Goal: Book appointment/travel/reservation

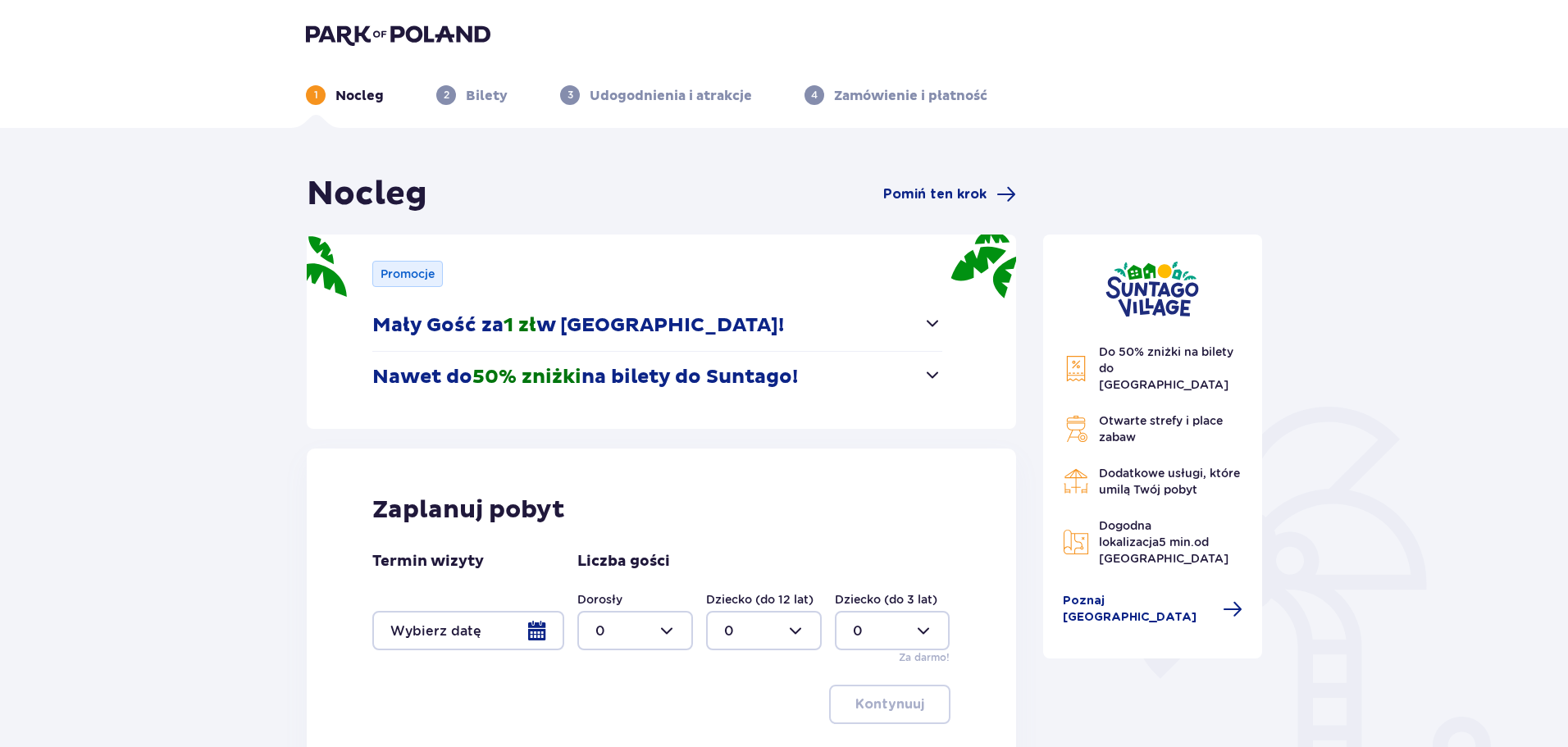
click at [767, 625] on div at bounding box center [764, 631] width 116 height 40
click at [754, 501] on div "1" at bounding box center [764, 505] width 79 height 18
type input "1"
click at [623, 625] on div at bounding box center [635, 631] width 116 height 40
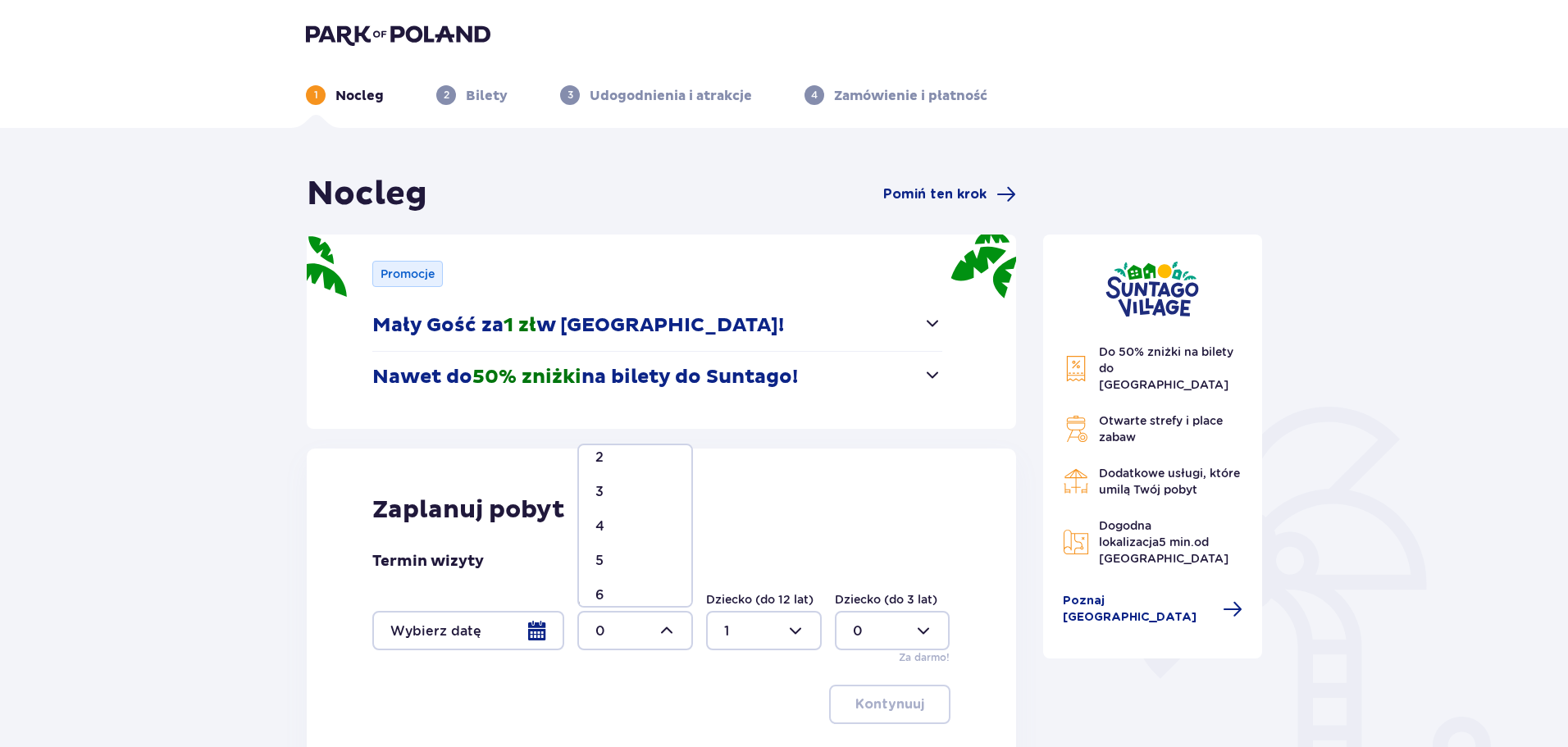
click at [630, 531] on div "4" at bounding box center [635, 527] width 79 height 18
type input "4"
click at [508, 622] on div at bounding box center [468, 631] width 192 height 40
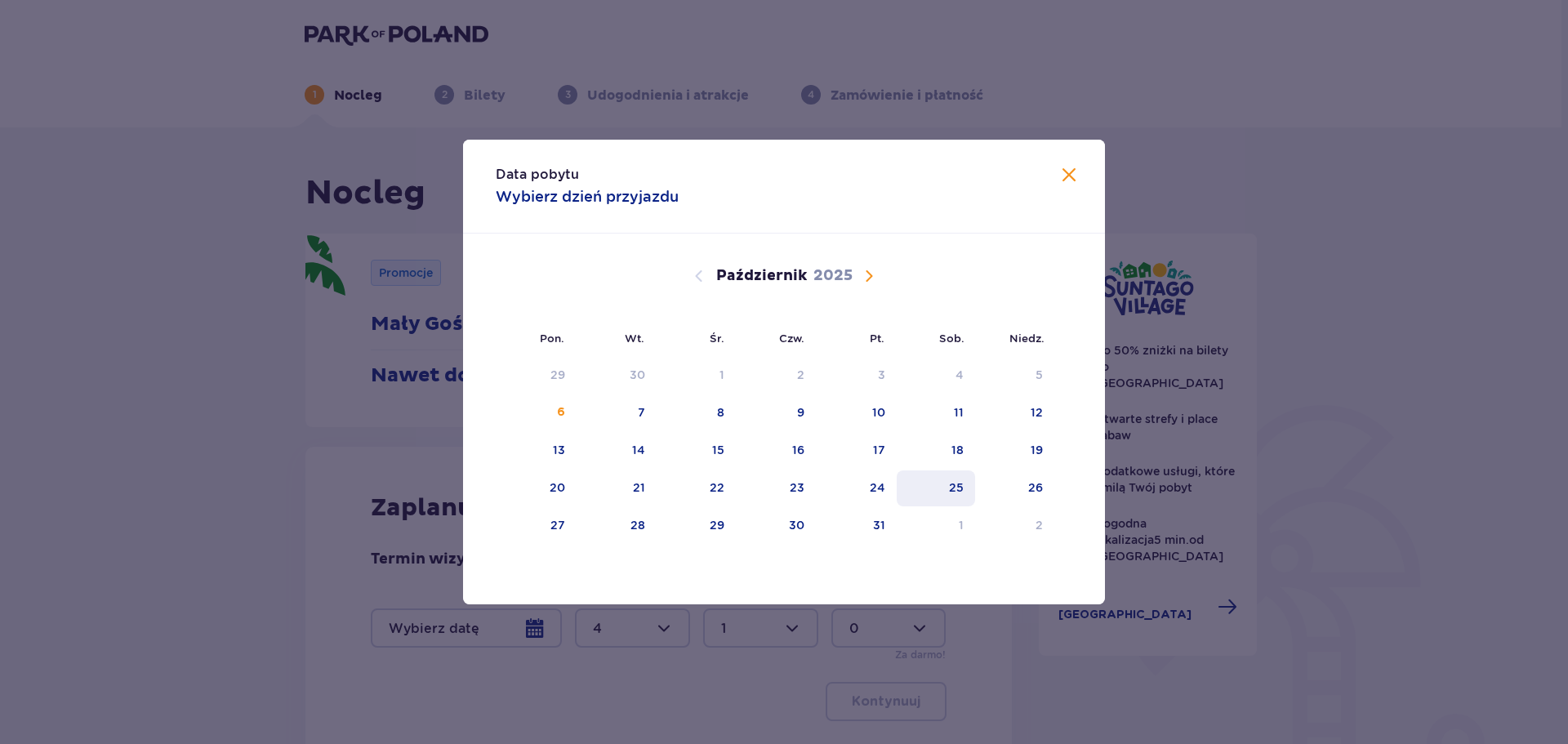
click at [953, 476] on div "25" at bounding box center [936, 488] width 79 height 36
click at [298, 431] on div "Data pobytu Wybierz dzień przyjazdu Pon. Wt. Śr. Czw. Pt. Sob. [GEOGRAPHIC_DATA…" at bounding box center [784, 372] width 1568 height 744
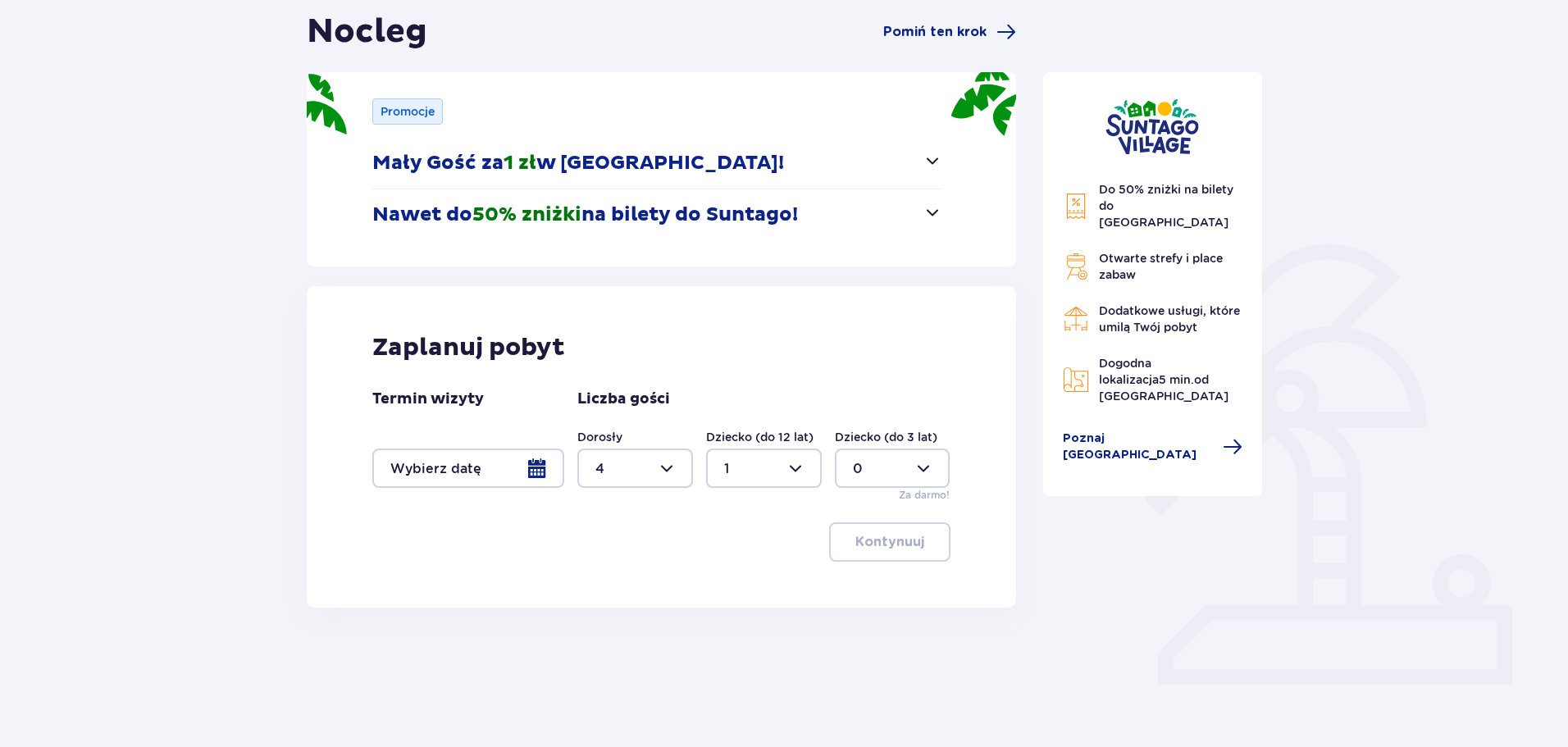
scroll to position [164, 0]
click at [517, 475] on div at bounding box center [468, 467] width 192 height 40
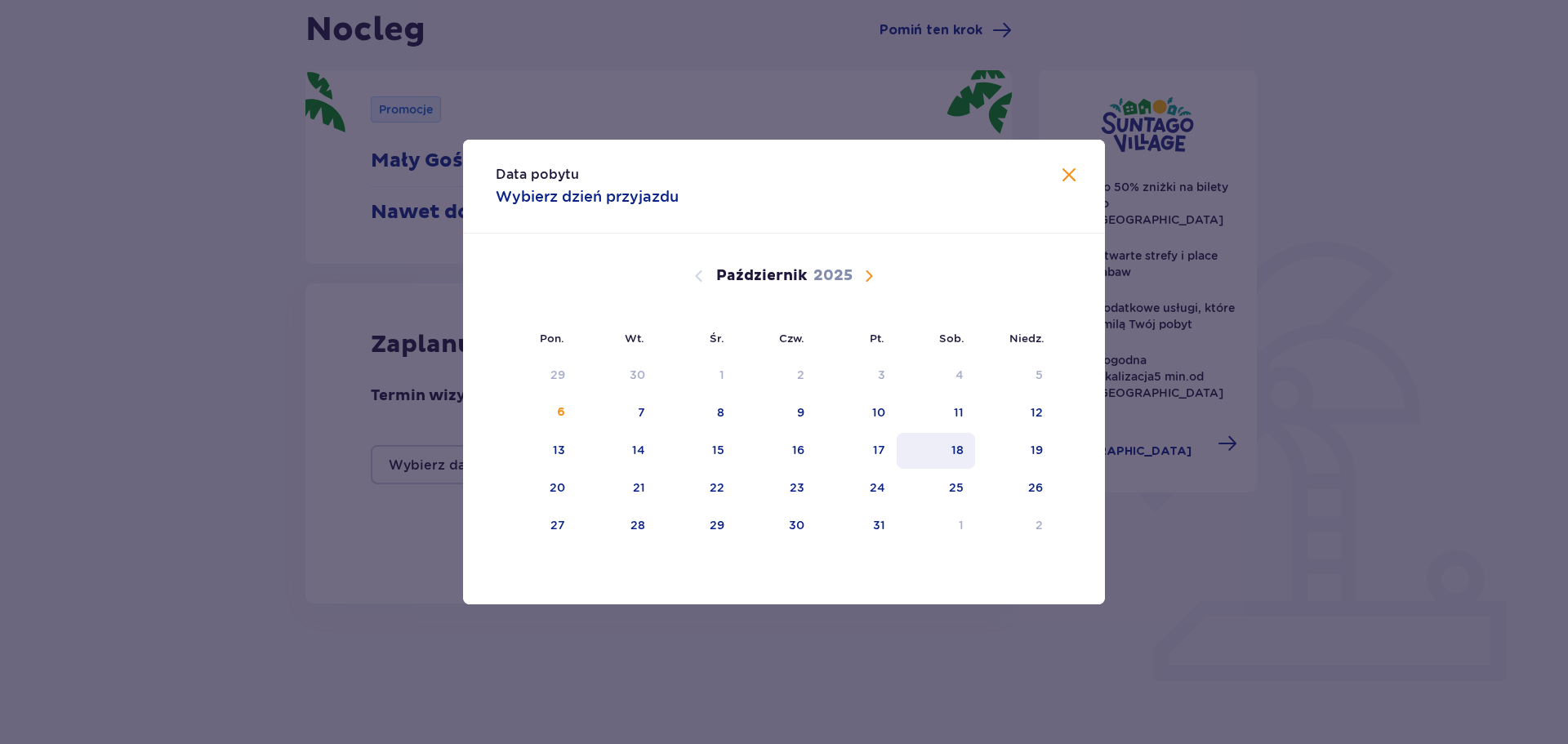
click at [957, 450] on div "18" at bounding box center [957, 451] width 12 height 16
click at [1029, 439] on div "19" at bounding box center [1015, 451] width 79 height 36
type input "[DATE] - [DATE]"
type input "0"
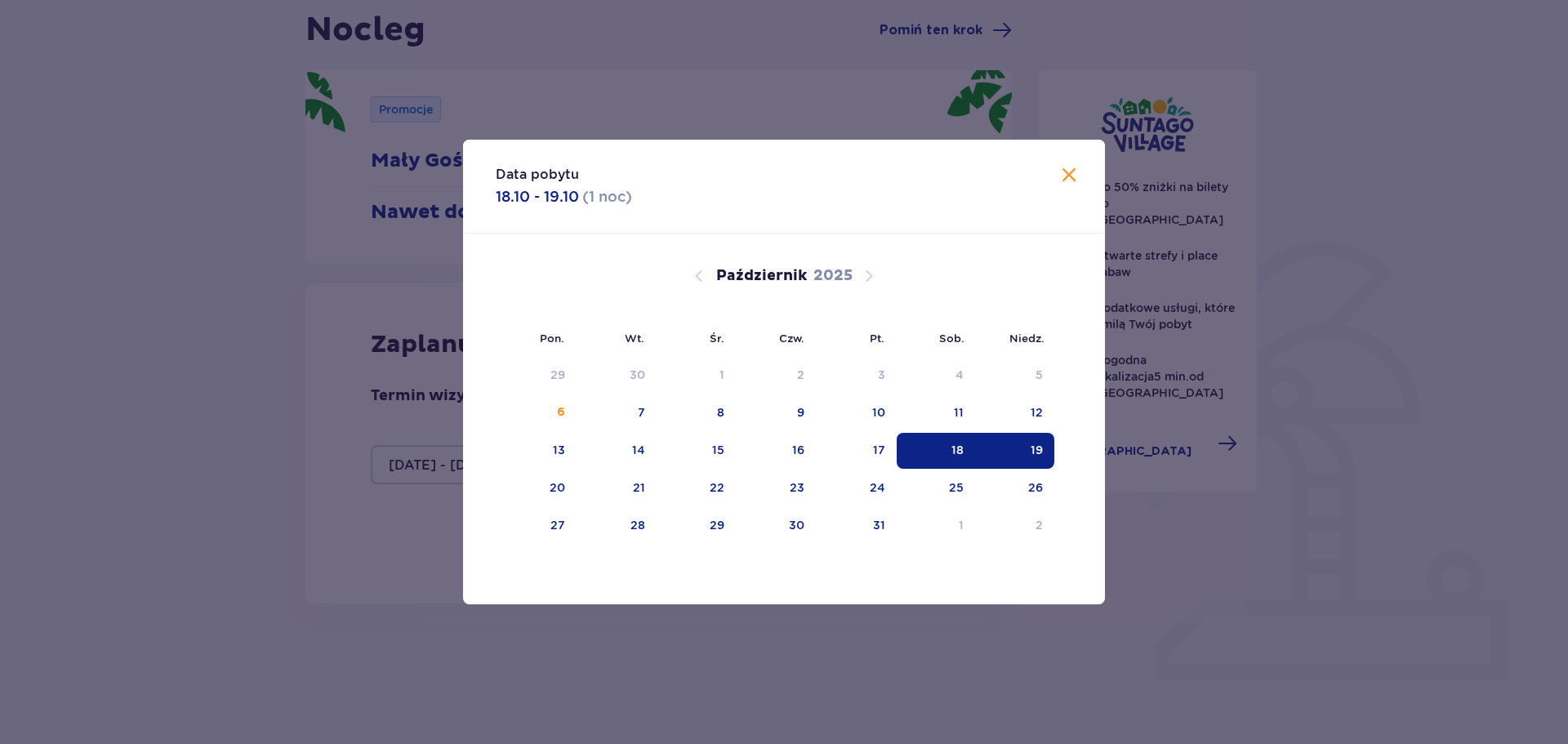
click at [1206, 474] on div "Data pobytu 18.10 - 19.10 ( 1 noc ) Pon. Wt. Śr. Czw. Pt. Sob. [GEOGRAPHIC_DATA…" at bounding box center [784, 372] width 1568 height 744
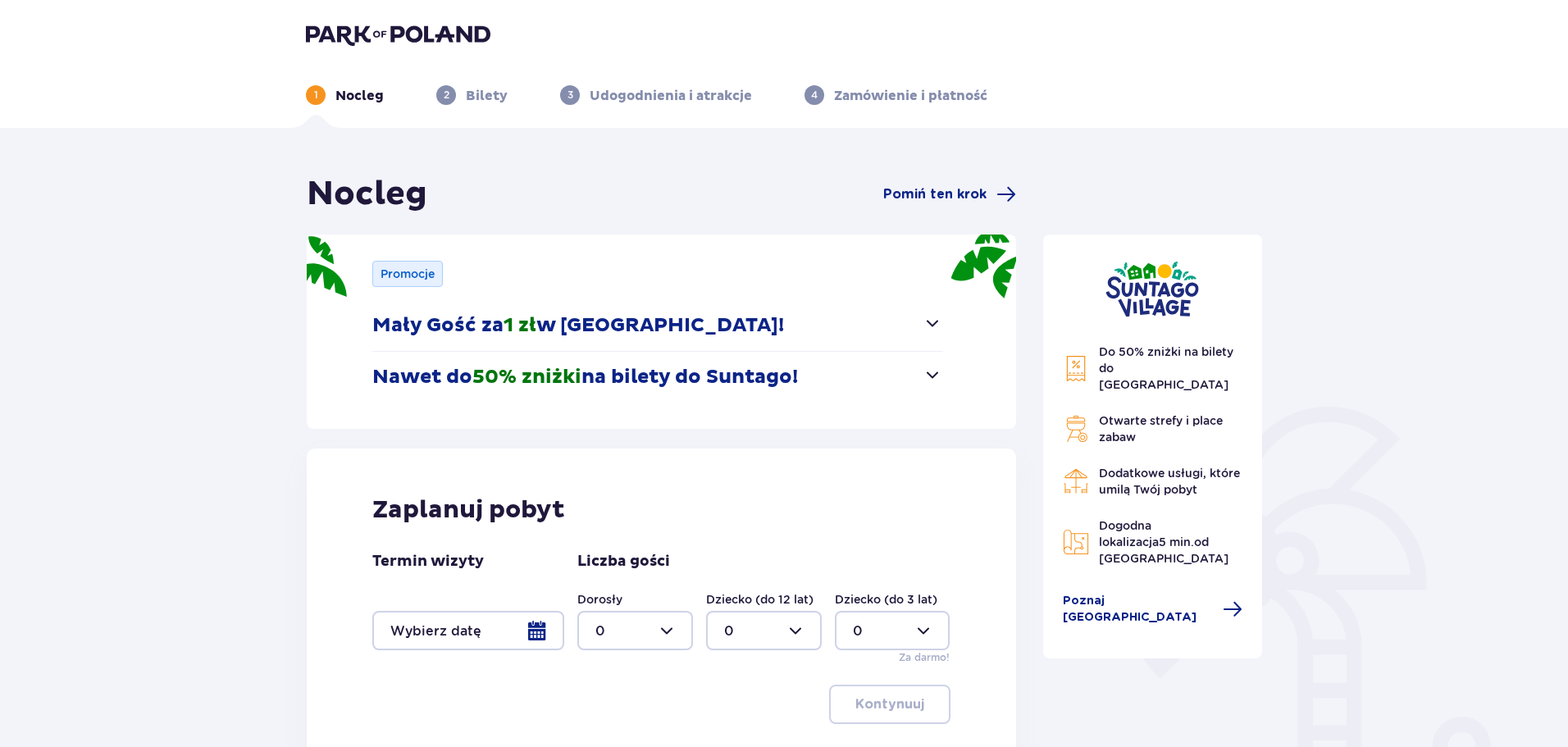
click at [522, 317] on span "1 zł" at bounding box center [520, 326] width 33 height 25
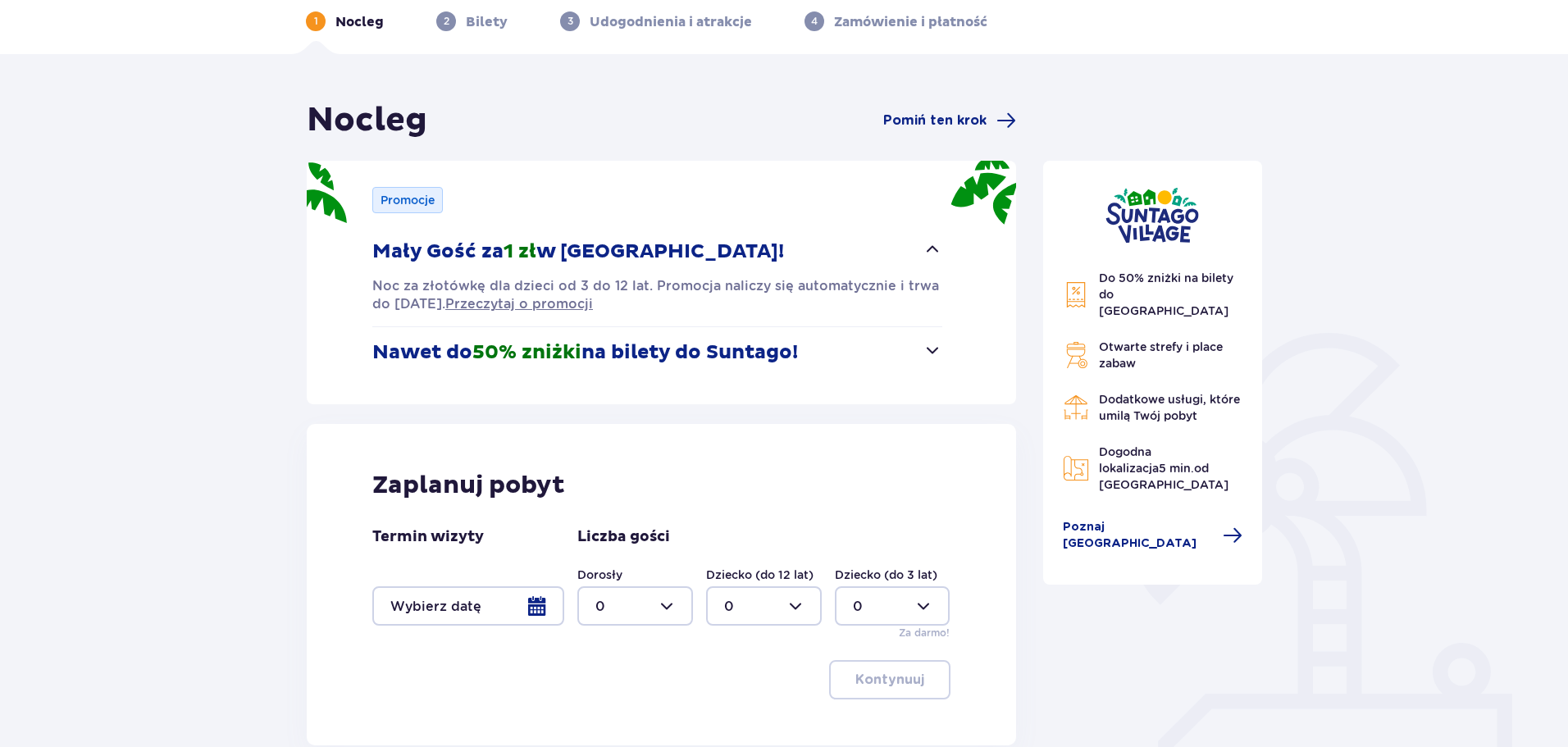
scroll to position [164, 0]
